Goal: Transaction & Acquisition: Purchase product/service

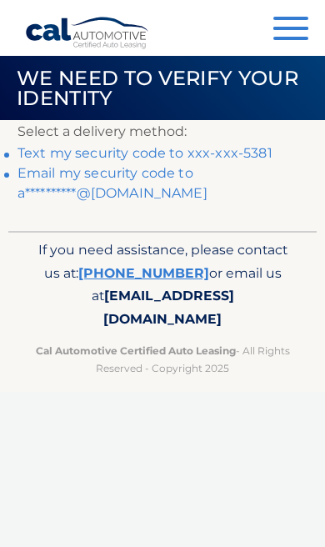
click at [267, 38] on div "Menu Dashboard FAQ's Logout" at bounding box center [162, 28] width 275 height 56
click at [283, 42] on button "Menu" at bounding box center [290, 30] width 35 height 27
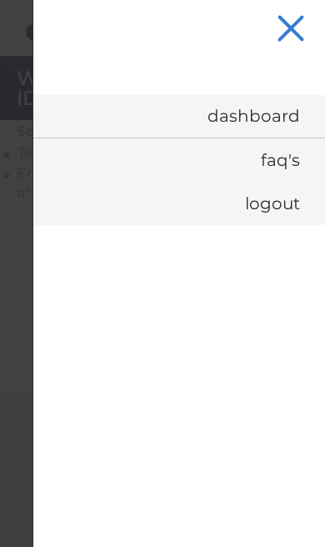
click at [284, 29] on button "Menu" at bounding box center [290, 30] width 35 height 27
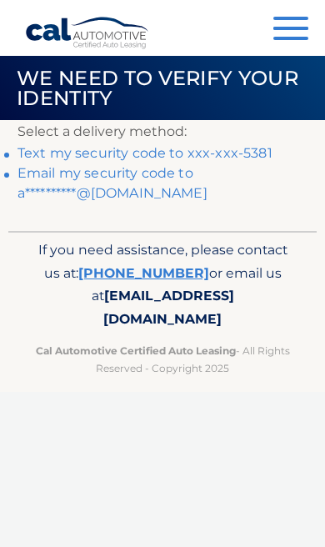
click at [248, 145] on link "Text my security code to xxx-xxx-5381" at bounding box center [144, 153] width 255 height 16
click at [256, 151] on link "Text my security code to xxx-xxx-5381" at bounding box center [144, 153] width 255 height 16
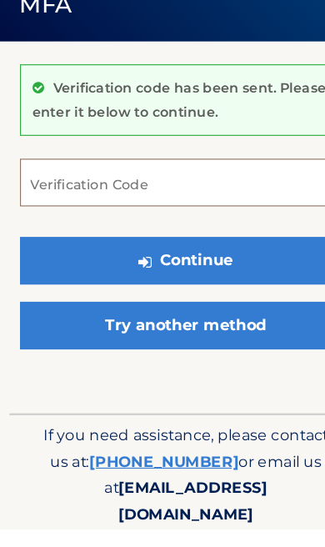
scroll to position [15, 0]
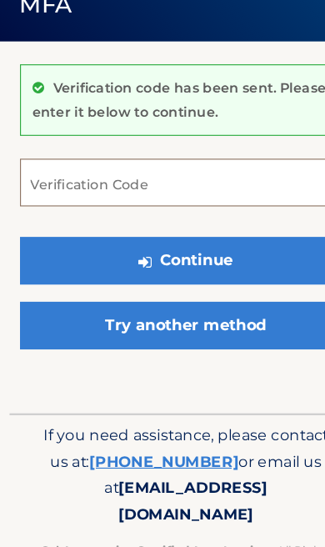
click at [182, 207] on input "Verification Code" at bounding box center [162, 228] width 290 height 42
click at [217, 207] on input "Verification Code" at bounding box center [162, 228] width 290 height 42
click at [197, 207] on input "Verification Code" at bounding box center [162, 228] width 290 height 42
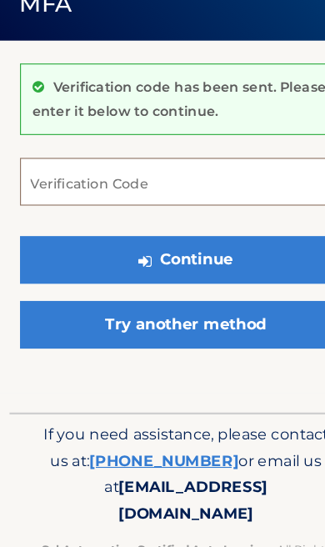
click at [204, 207] on input "Verification Code" at bounding box center [162, 228] width 290 height 42
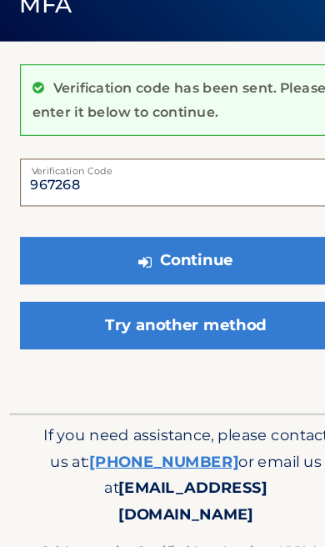
type input "967268"
click at [218, 276] on button "Continue" at bounding box center [162, 297] width 290 height 42
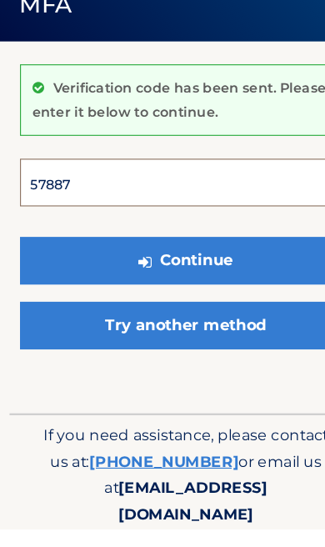
type input "578875"
click at [162, 291] on button "Continue" at bounding box center [162, 312] width 290 height 42
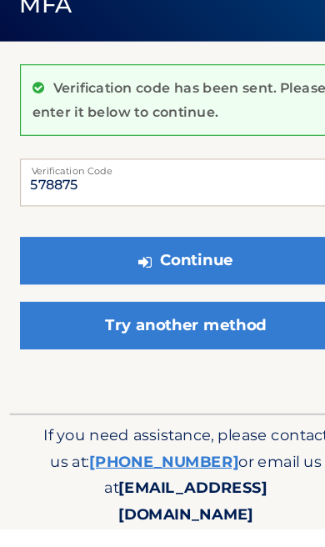
click at [201, 291] on button "Continue" at bounding box center [162, 312] width 290 height 42
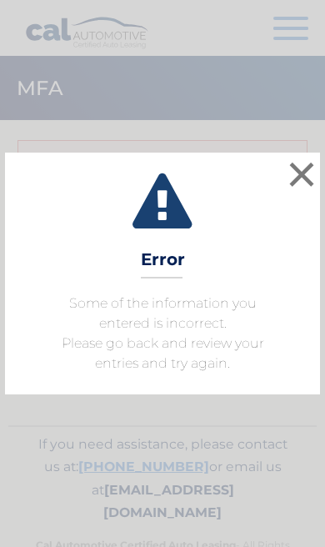
click at [301, 176] on button "×" at bounding box center [301, 173] width 33 height 33
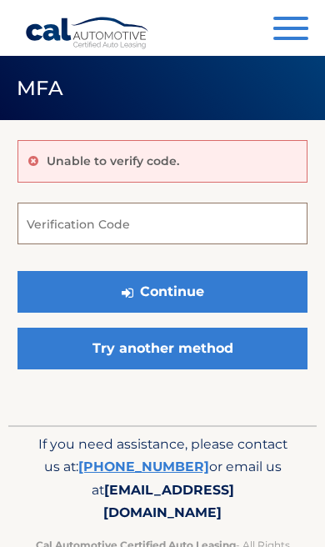
click at [254, 223] on input "Verification Code" at bounding box center [162, 223] width 290 height 42
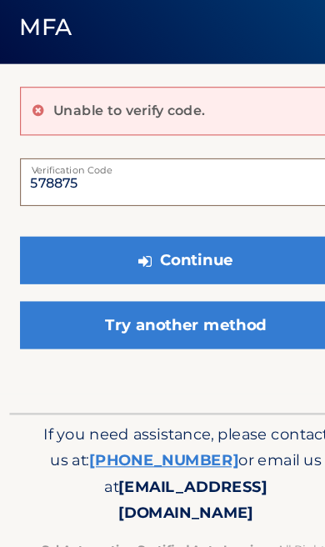
type input "578875"
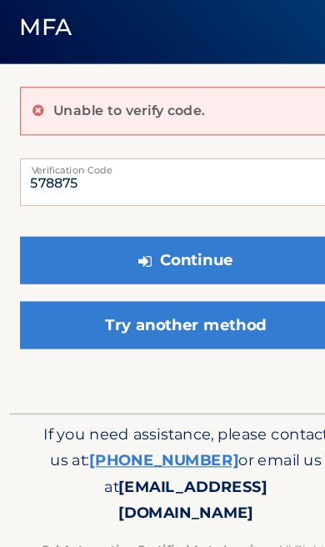
click at [227, 271] on button "Continue" at bounding box center [162, 292] width 290 height 42
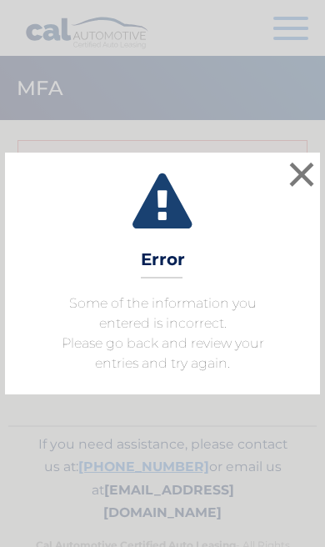
click at [302, 162] on button "×" at bounding box center [301, 173] width 33 height 33
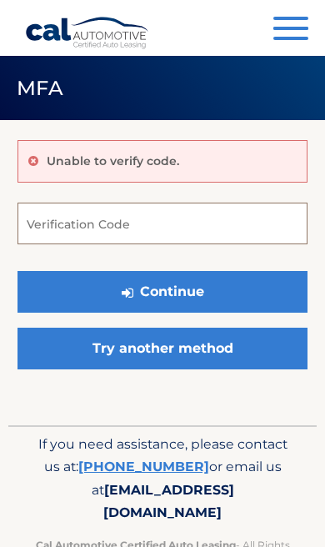
click at [216, 223] on input "Verification Code" at bounding box center [162, 223] width 290 height 42
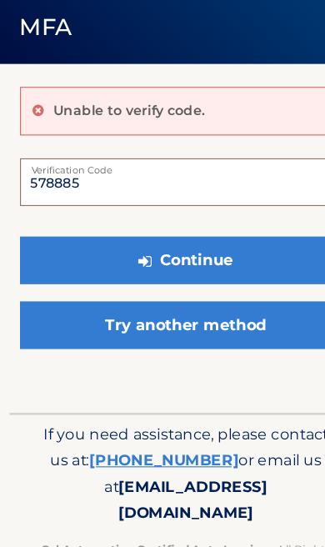
type input "578885"
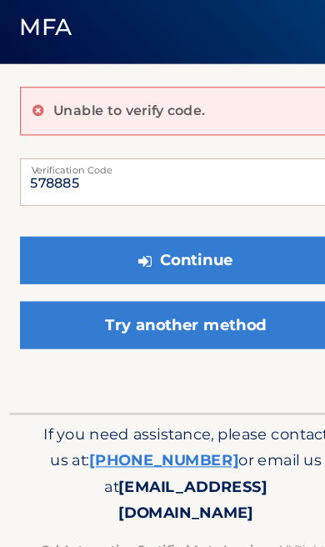
click at [228, 271] on button "Continue" at bounding box center [162, 292] width 290 height 42
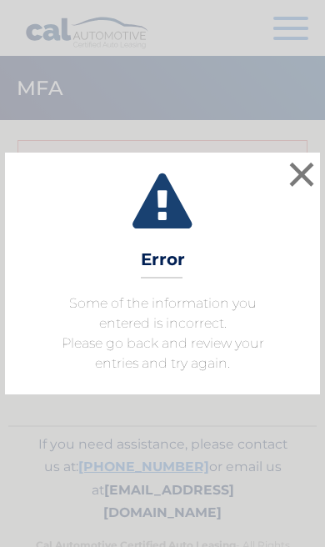
click at [312, 175] on button "×" at bounding box center [301, 173] width 33 height 33
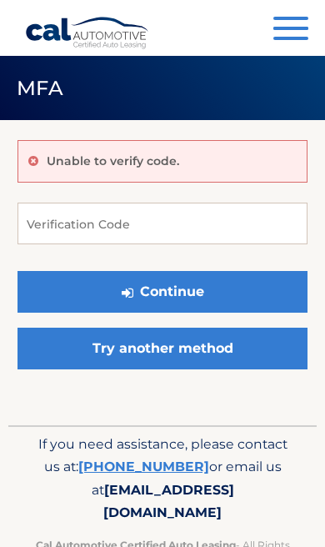
click at [288, 334] on link "Try another method" at bounding box center [162, 348] width 290 height 42
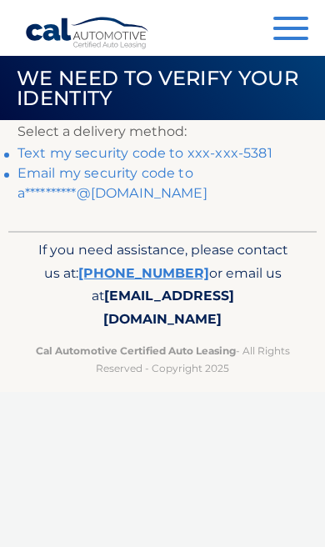
click at [154, 197] on link "**********" at bounding box center [112, 183] width 190 height 36
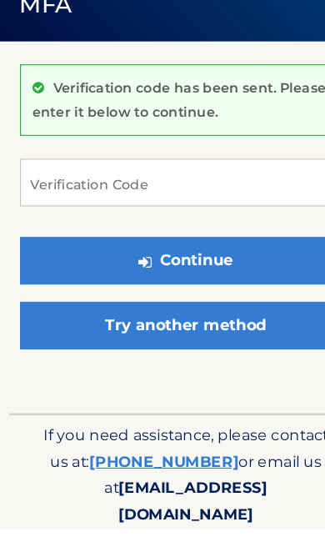
scroll to position [15, 0]
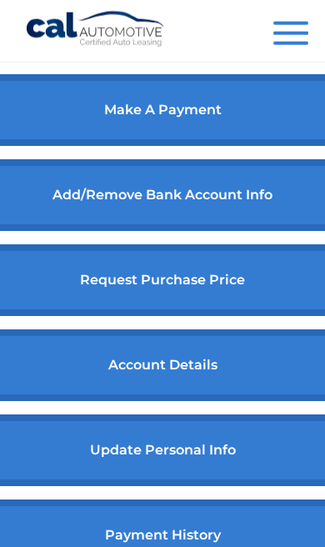
scroll to position [707, 0]
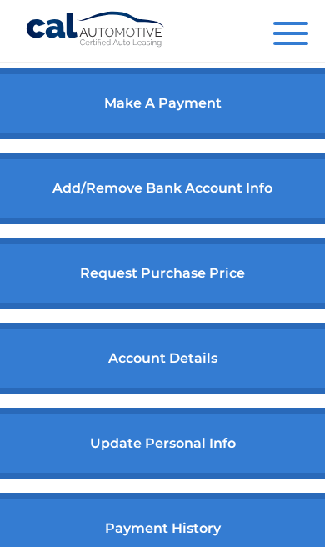
click at [218, 546] on link "payment history" at bounding box center [163, 528] width 370 height 72
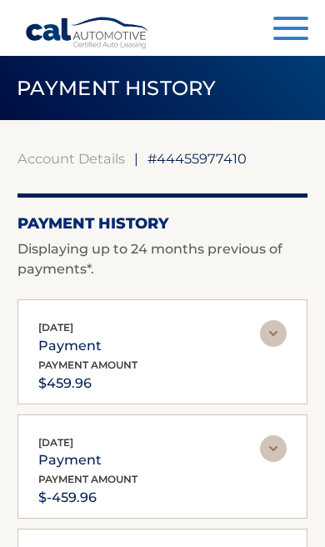
click at [295, 32] on button "Menu" at bounding box center [290, 30] width 35 height 27
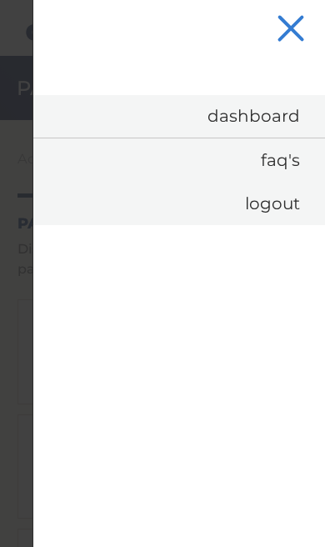
click at [281, 206] on link "Logout" at bounding box center [179, 203] width 292 height 43
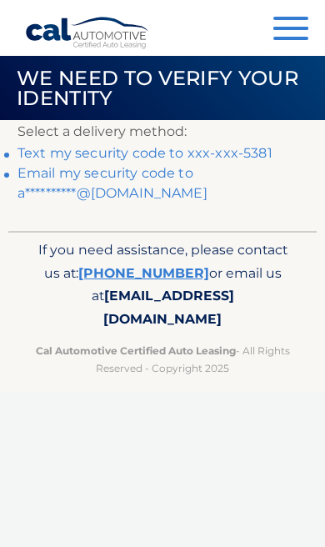
click at [239, 148] on link "Text my security code to xxx-xxx-5381" at bounding box center [144, 153] width 255 height 16
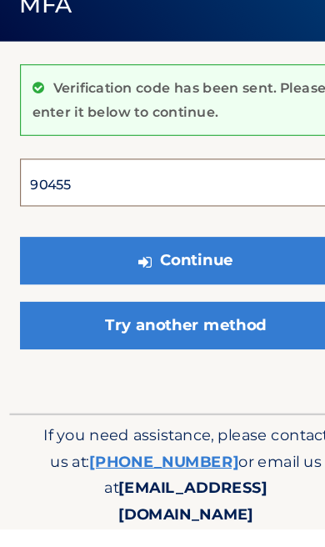
type input "904559"
click at [162, 291] on button "Continue" at bounding box center [162, 312] width 290 height 42
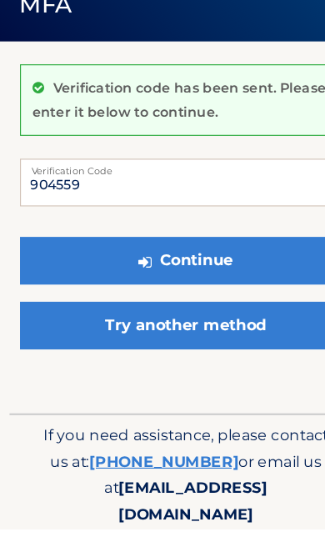
click at [238, 291] on button "Continue" at bounding box center [162, 312] width 290 height 42
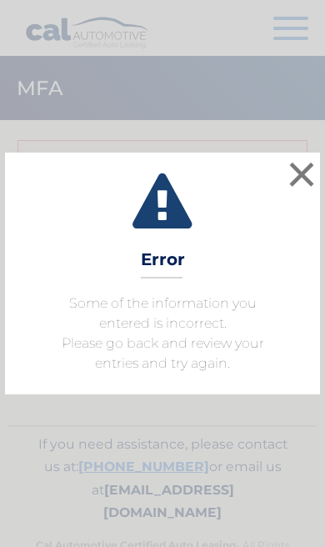
click at [306, 169] on button "×" at bounding box center [301, 173] width 33 height 33
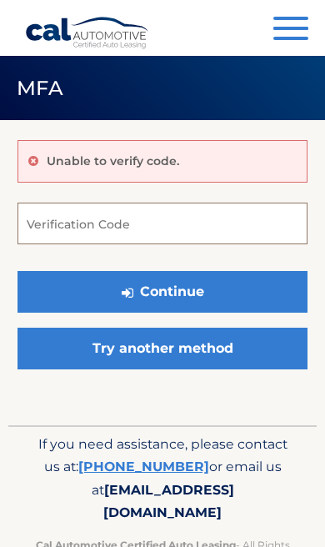
click at [279, 226] on input "Verification Code" at bounding box center [162, 223] width 290 height 42
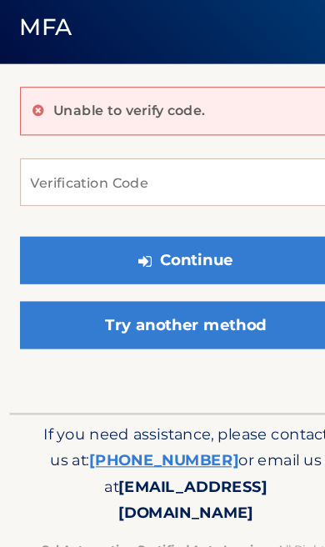
click at [241, 327] on link "Try another method" at bounding box center [162, 348] width 290 height 42
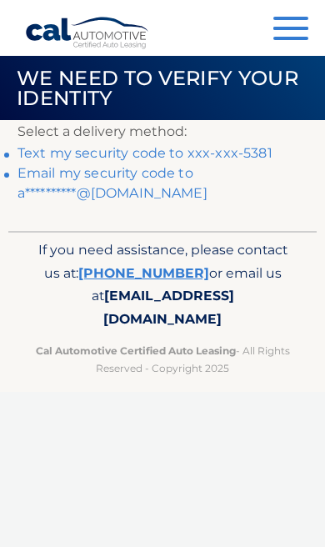
click at [128, 201] on link "**********" at bounding box center [112, 183] width 190 height 36
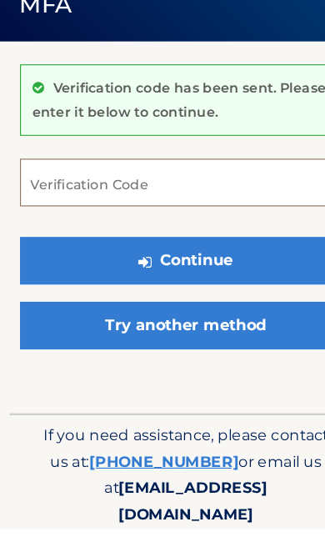
scroll to position [15, 0]
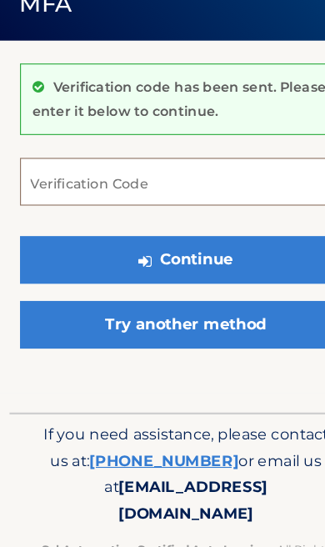
click at [156, 207] on input "Verification Code" at bounding box center [162, 228] width 290 height 42
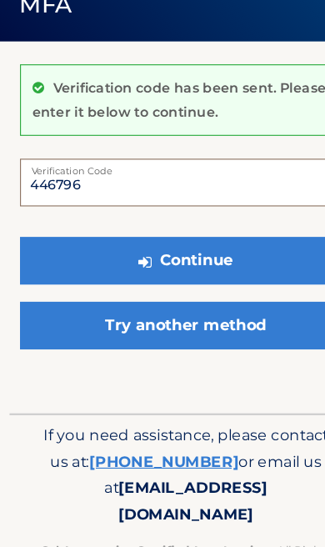
type input "446796"
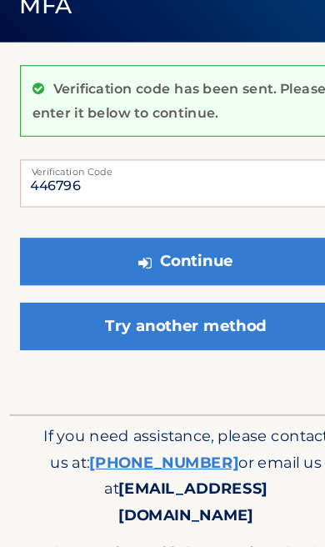
click at [250, 276] on button "Continue" at bounding box center [162, 297] width 290 height 42
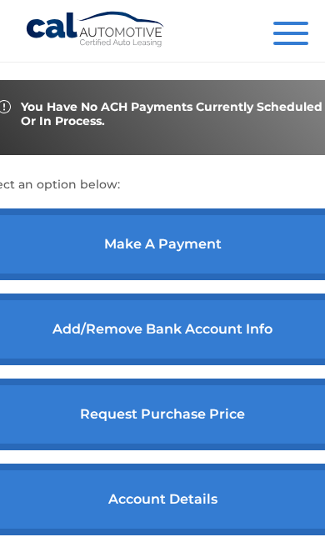
scroll to position [575, 0]
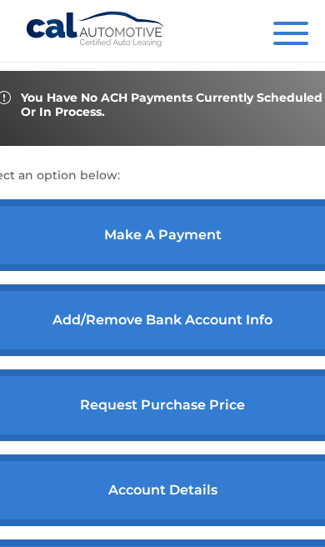
click at [235, 264] on link "make a payment" at bounding box center [163, 235] width 370 height 72
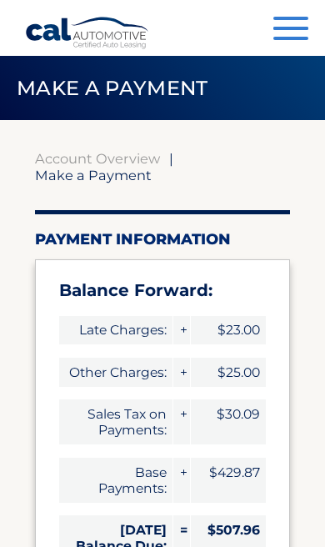
select select "YzkxMGMwYTYtNmFlYS00YjVjLWEyMjEtNzAxMDU1NzQ5NTRk"
click at [278, 42] on button "Menu" at bounding box center [290, 30] width 35 height 27
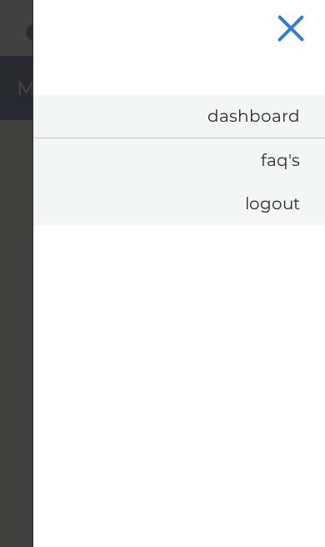
click at [298, 42] on button "Menu" at bounding box center [290, 30] width 35 height 27
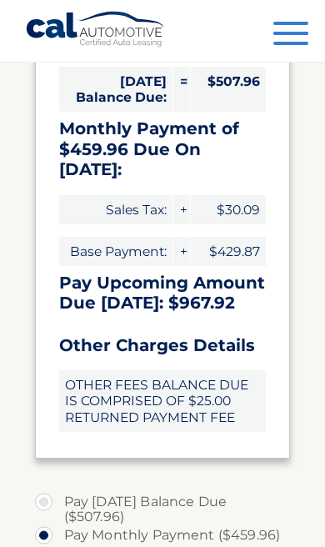
scroll to position [473, 0]
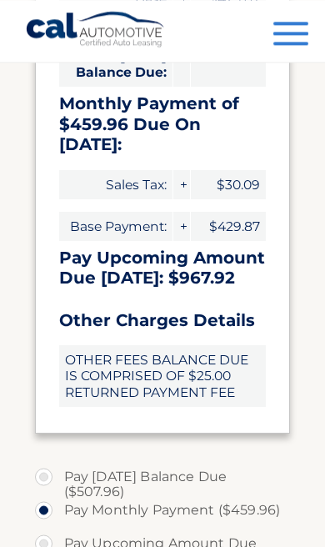
click at [226, 527] on label "Pay Upcoming Amount Due ($967.92)" at bounding box center [163, 543] width 256 height 33
click at [58, 527] on input "Pay Upcoming Amount Due ($967.92)" at bounding box center [50, 540] width 17 height 27
radio input "true"
type input "967.92"
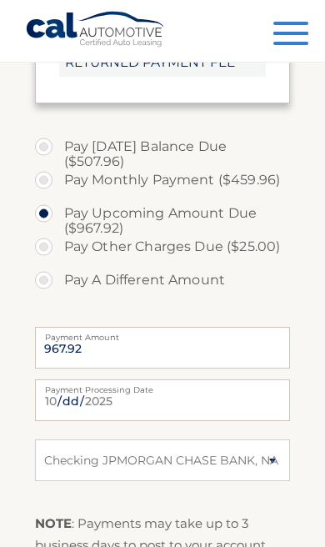
scroll to position [802, 0]
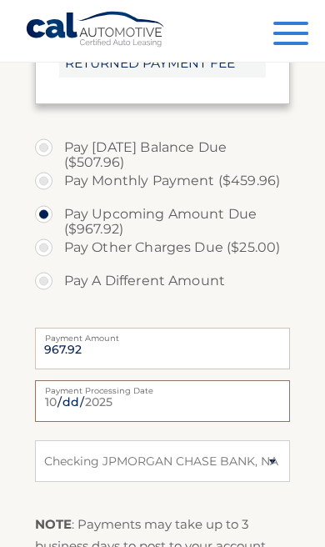
click at [221, 380] on input "2025-10-07" at bounding box center [163, 401] width 256 height 42
type input "2025-10-10"
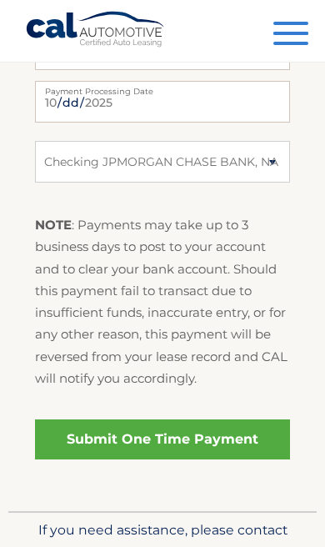
scroll to position [1101, 0]
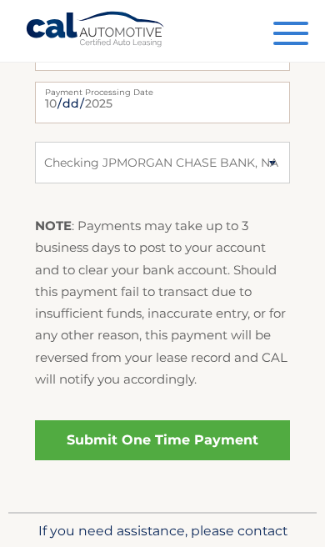
click at [231, 420] on link "Submit One Time Payment" at bounding box center [163, 440] width 256 height 40
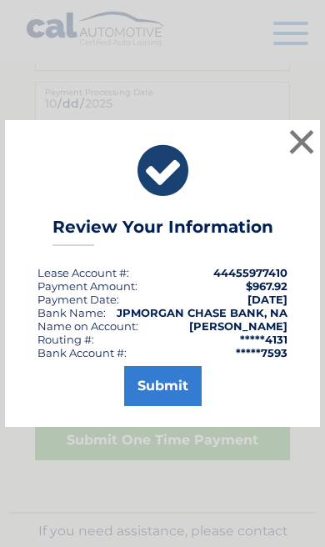
click at [169, 406] on button "Submit" at bounding box center [162, 386] width 77 height 40
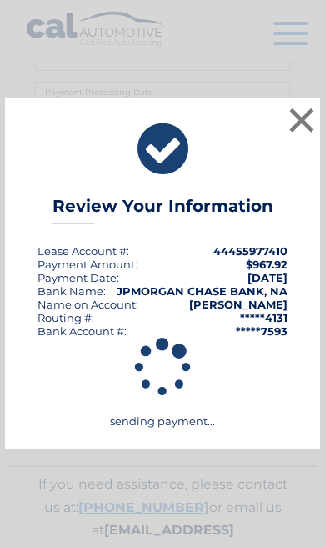
scroll to position [1054, 0]
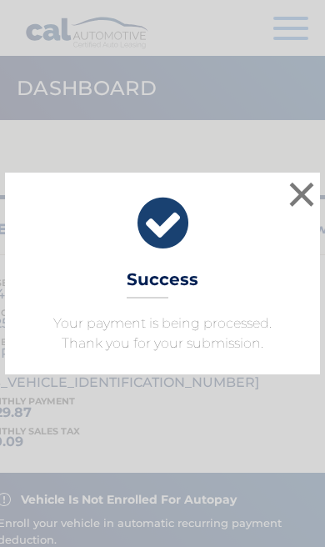
click at [312, 189] on button "×" at bounding box center [301, 193] width 33 height 33
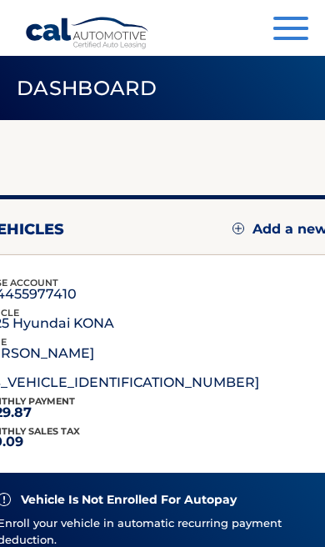
click at [299, 35] on button "Menu" at bounding box center [290, 30] width 35 height 27
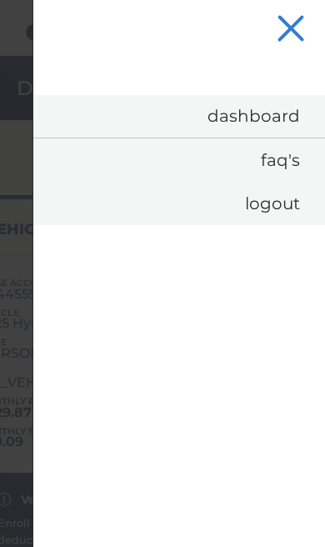
click at [289, 110] on link "Dashboard" at bounding box center [179, 116] width 292 height 42
click at [275, 118] on link "Dashboard" at bounding box center [179, 116] width 292 height 42
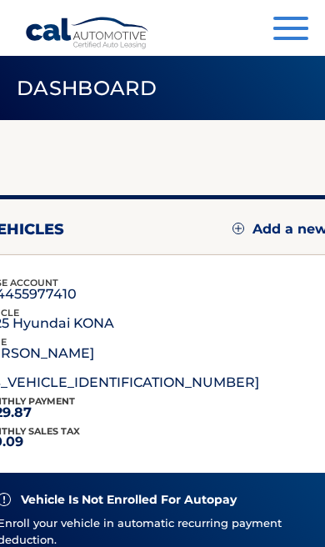
click at [295, 31] on button "Menu" at bounding box center [290, 30] width 35 height 27
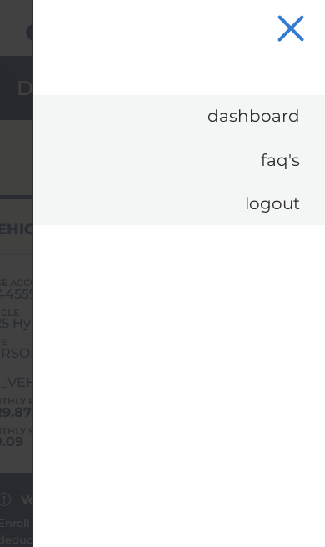
click at [283, 27] on button "Menu" at bounding box center [290, 30] width 35 height 27
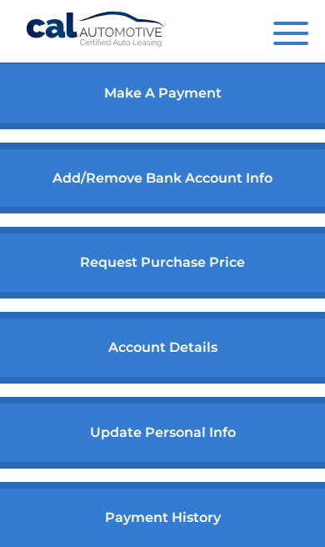
scroll to position [762, 0]
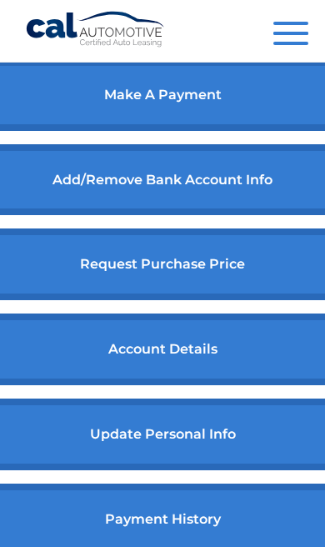
click at [257, 537] on link "payment history" at bounding box center [163, 519] width 370 height 72
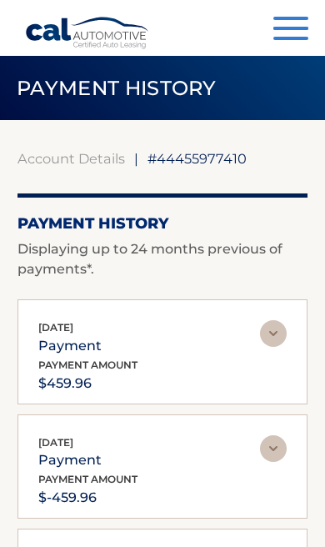
click at [302, 26] on button "Menu" at bounding box center [290, 30] width 35 height 27
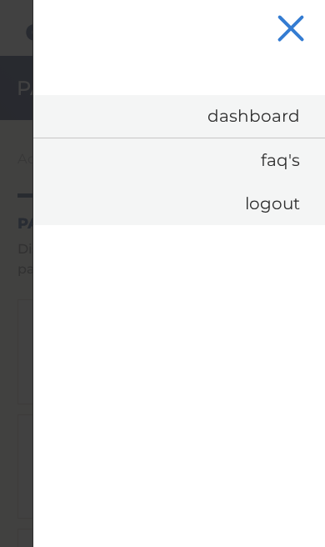
click at [297, 24] on span "button" at bounding box center [290, 28] width 27 height 27
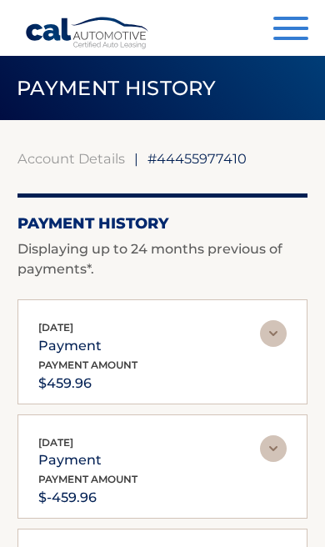
click at [295, 38] on span "button" at bounding box center [290, 38] width 35 height 3
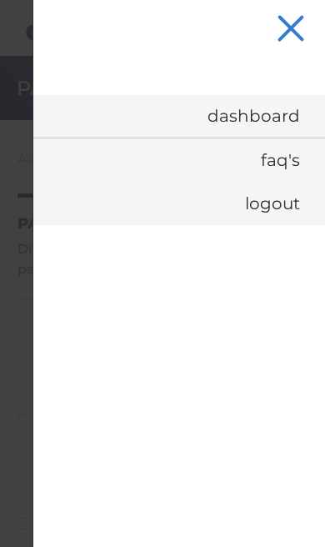
click at [263, 113] on link "Dashboard" at bounding box center [179, 116] width 292 height 42
click at [241, 122] on link "Dashboard" at bounding box center [179, 116] width 292 height 42
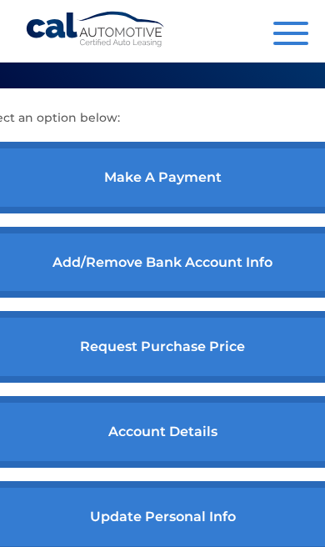
scroll to position [679, 0]
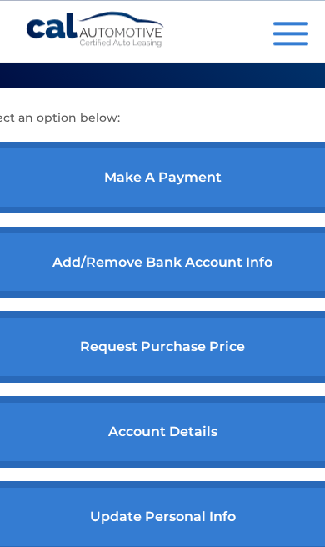
click at [260, 438] on link "account details" at bounding box center [163, 432] width 370 height 72
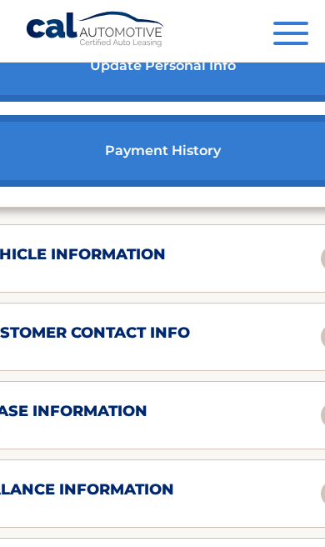
scroll to position [1116, 0]
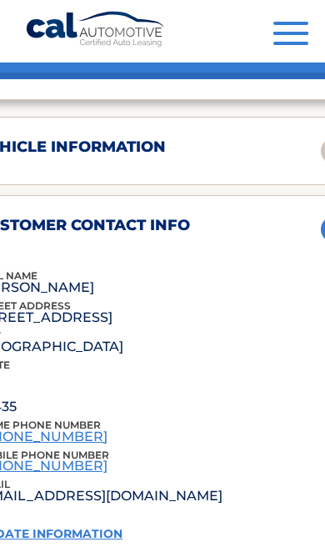
scroll to position [1223, 0]
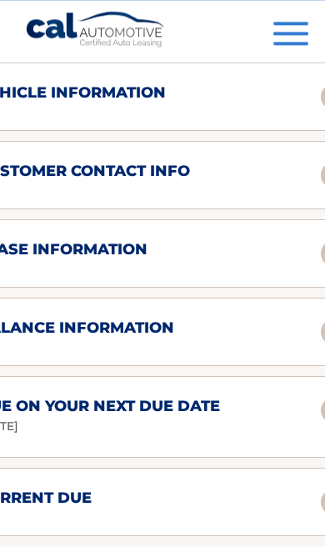
scroll to position [1278, 0]
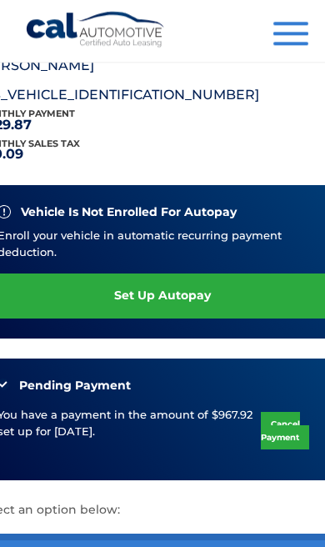
scroll to position [0, 0]
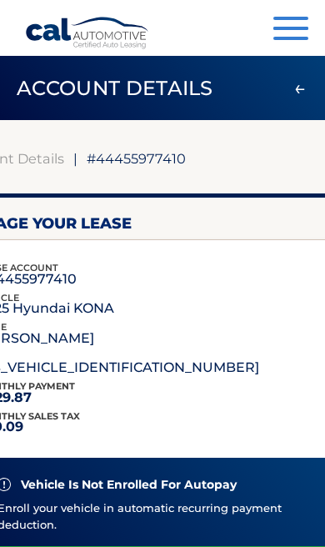
click at [306, 19] on span "button" at bounding box center [290, 18] width 35 height 3
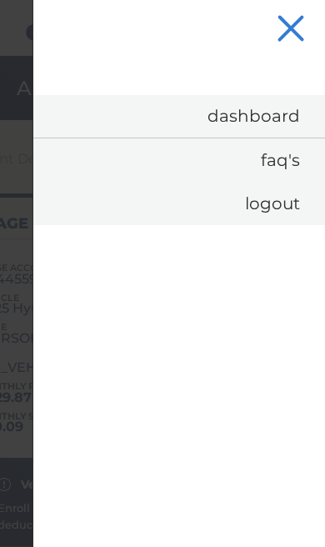
click at [283, 200] on link "Logout" at bounding box center [179, 203] width 292 height 43
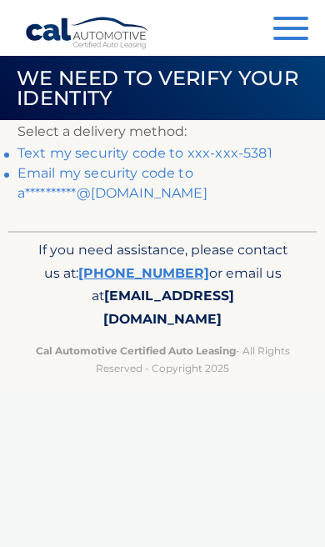
click at [257, 152] on link "Text my security code to xxx-xxx-5381" at bounding box center [144, 153] width 255 height 16
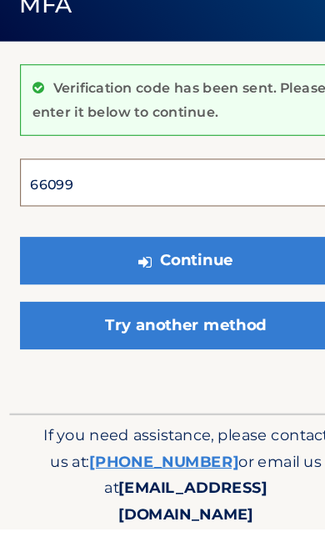
type input "660990"
click at [162, 291] on button "Continue" at bounding box center [162, 312] width 290 height 42
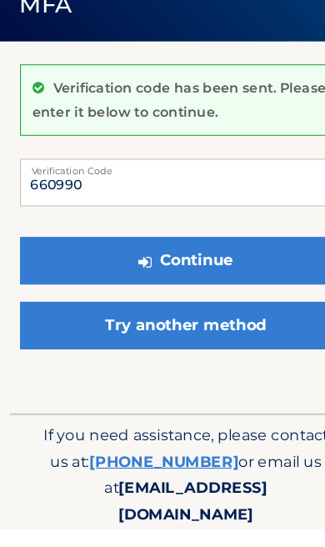
click at [211, 291] on button "Continue" at bounding box center [162, 312] width 290 height 42
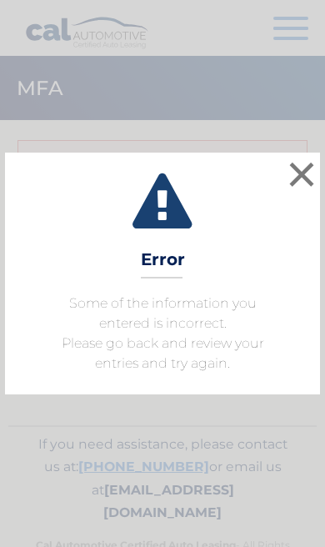
click at [301, 162] on button "×" at bounding box center [301, 173] width 33 height 33
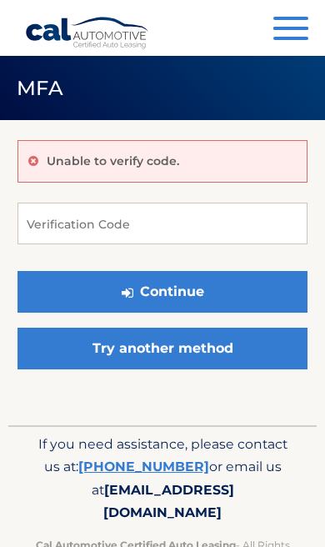
click at [236, 342] on link "Try another method" at bounding box center [162, 348] width 290 height 42
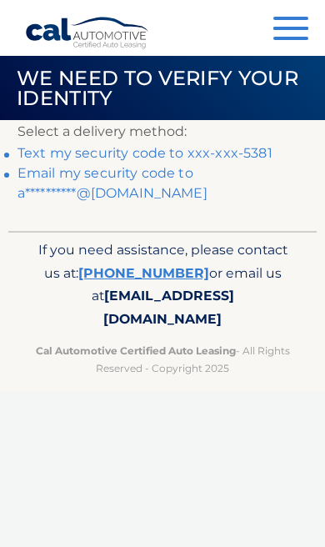
click at [143, 199] on link "**********" at bounding box center [112, 183] width 190 height 36
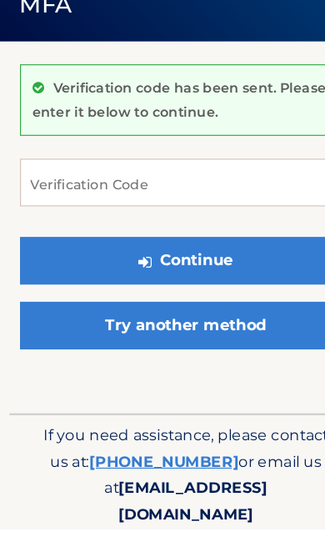
scroll to position [15, 0]
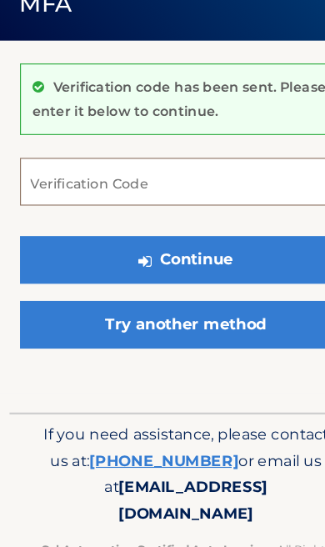
click at [164, 207] on input "Verification Code" at bounding box center [162, 228] width 290 height 42
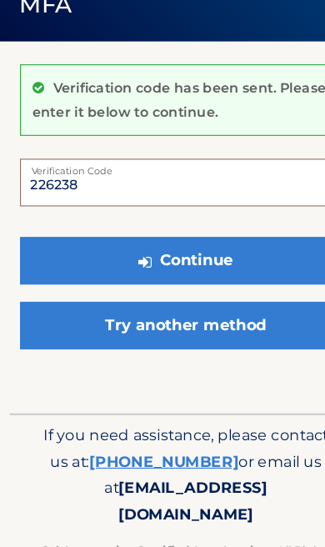
type input "226238"
click at [240, 276] on button "Continue" at bounding box center [162, 297] width 290 height 42
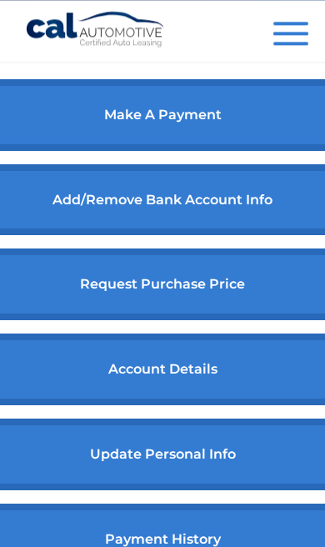
scroll to position [742, 0]
click at [207, 394] on link "account details" at bounding box center [163, 369] width 370 height 72
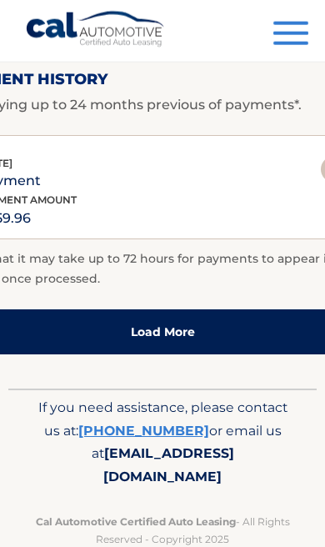
scroll to position [1816, 0]
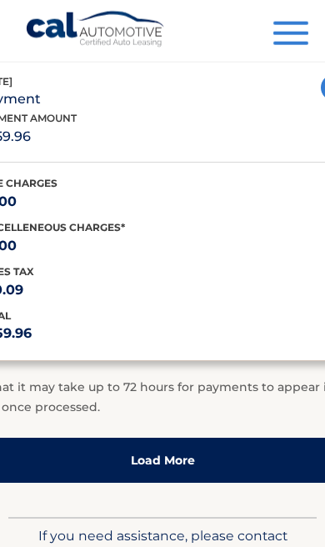
scroll to position [1878, 0]
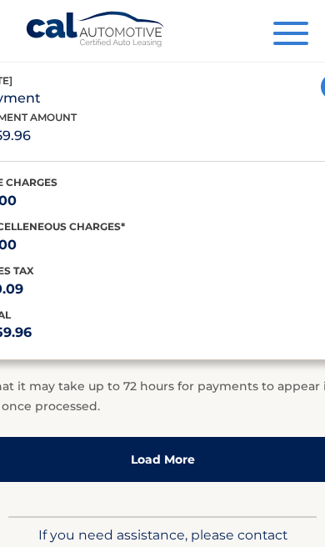
click at [177, 482] on link "Load More" at bounding box center [163, 459] width 412 height 45
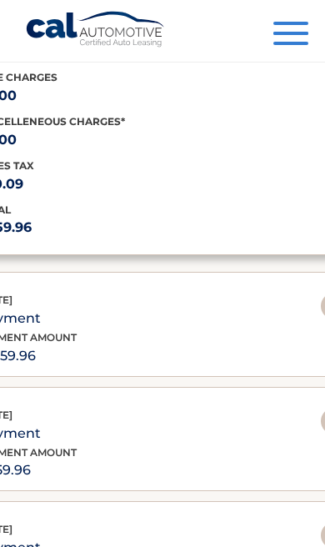
scroll to position [1982, 0]
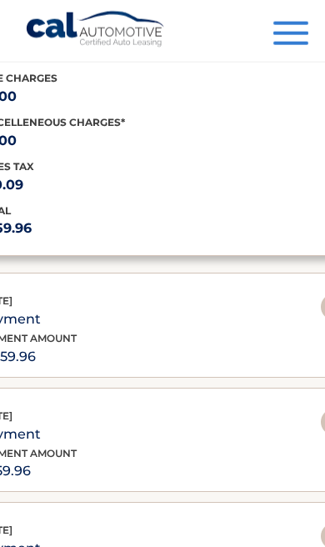
click at [302, 37] on button "Menu" at bounding box center [290, 35] width 35 height 27
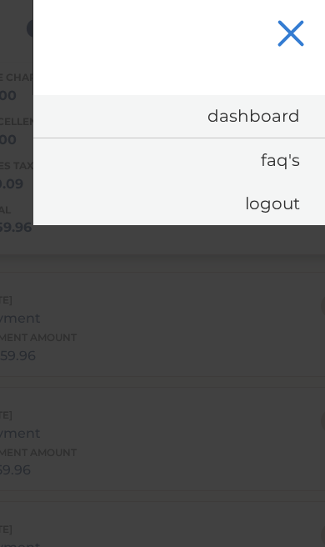
click at [294, 192] on link "Logout" at bounding box center [179, 203] width 292 height 43
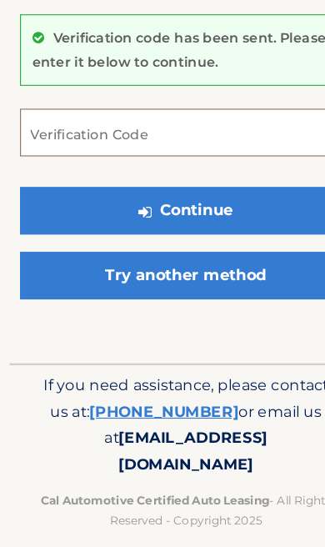
click at [237, 175] on input "Verification Code" at bounding box center [162, 184] width 290 height 42
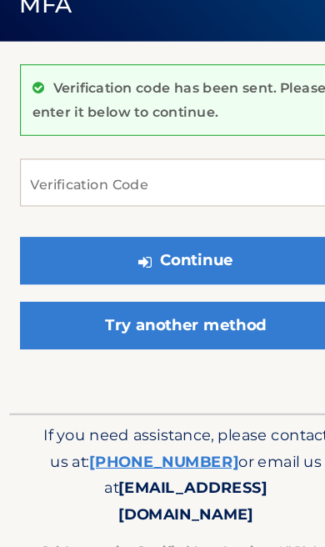
click at [269, 125] on div "Verification code has been sent. Please enter it below to continue. Verificatio…" at bounding box center [162, 253] width 290 height 257
